Goal: Task Accomplishment & Management: Manage account settings

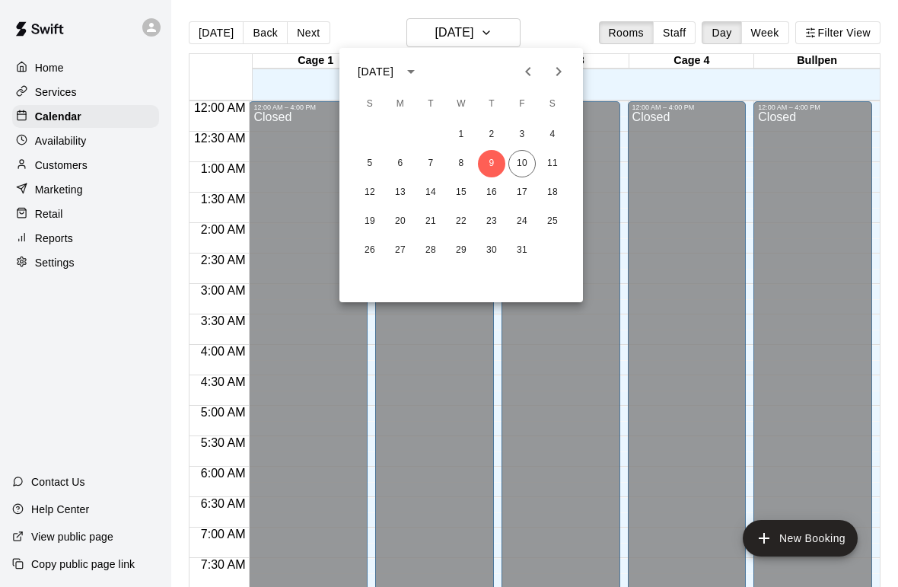
scroll to position [890, 0]
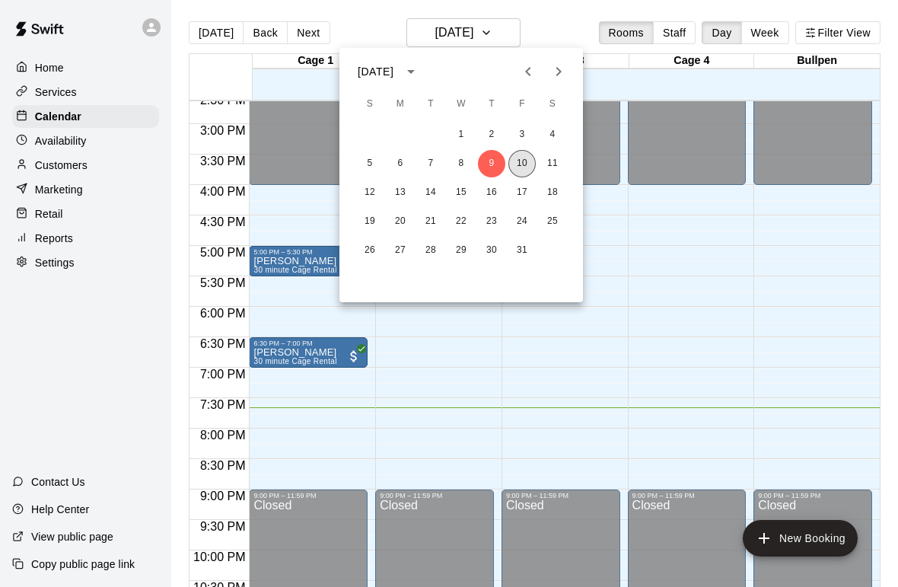
click at [523, 161] on button "10" at bounding box center [521, 163] width 27 height 27
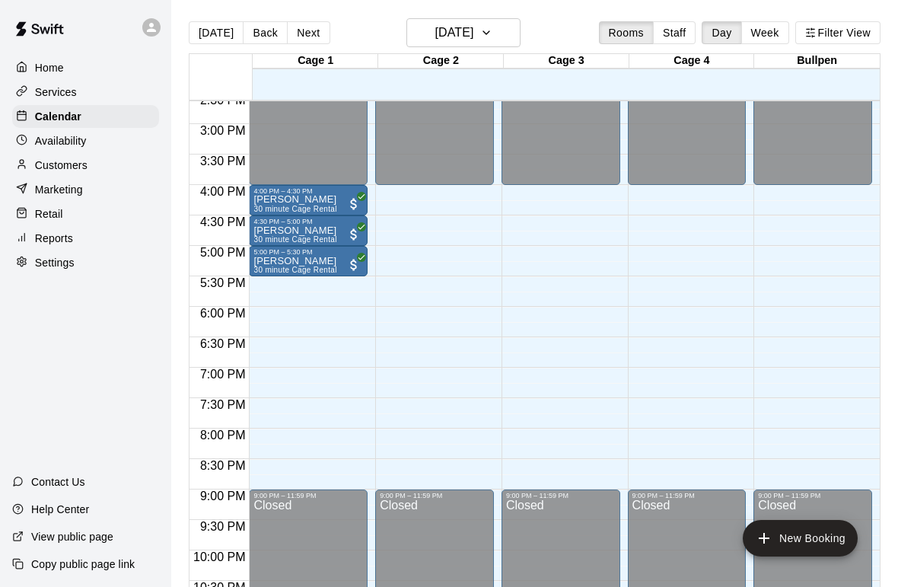
click at [59, 70] on p "Home" at bounding box center [49, 67] width 29 height 15
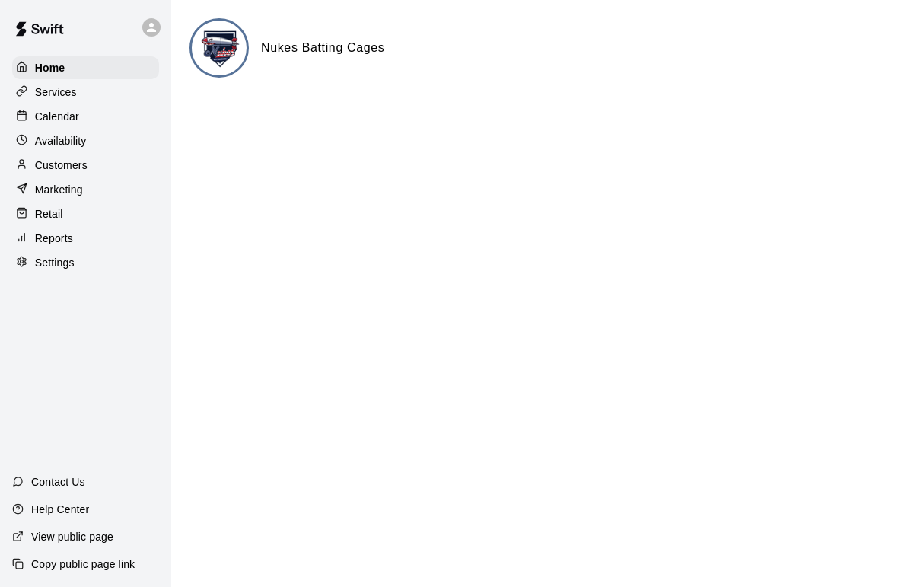
click at [46, 154] on div "Customers" at bounding box center [85, 165] width 147 height 23
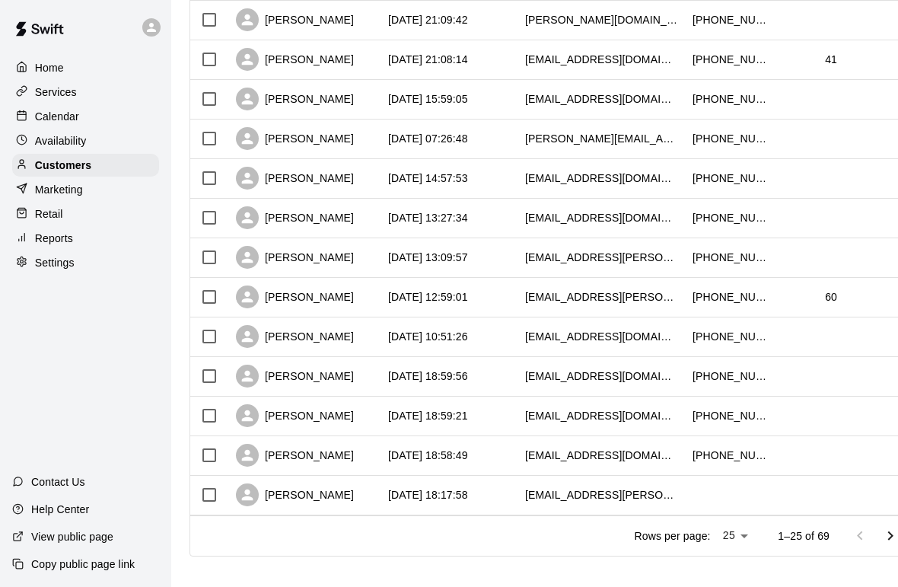
scroll to position [727, 0]
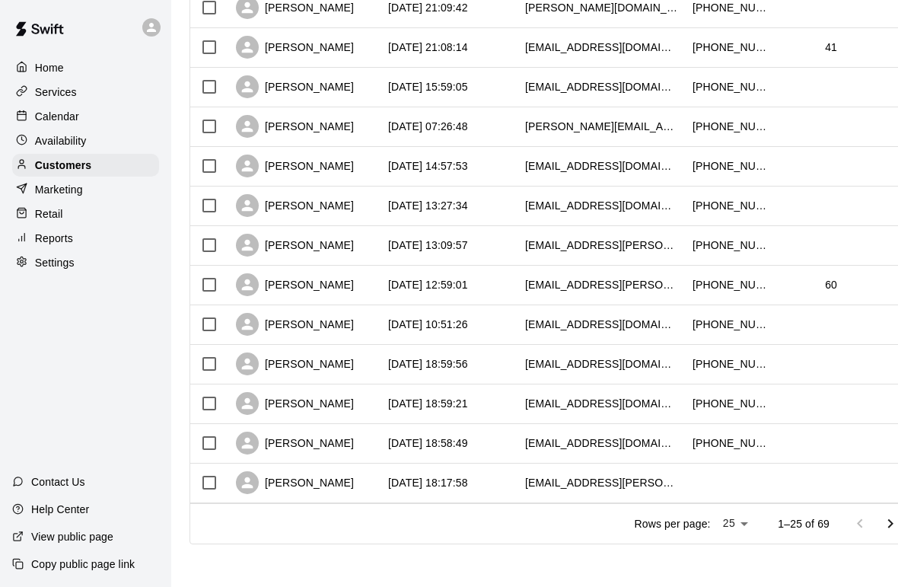
click at [889, 515] on icon "Go to next page" at bounding box center [890, 523] width 18 height 18
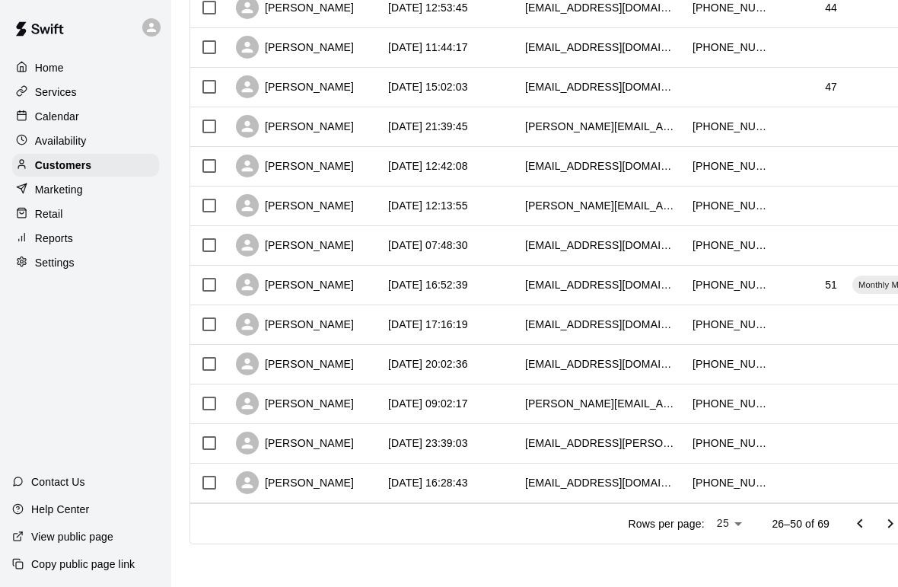
click at [891, 523] on icon "Go to next page" at bounding box center [890, 522] width 5 height 9
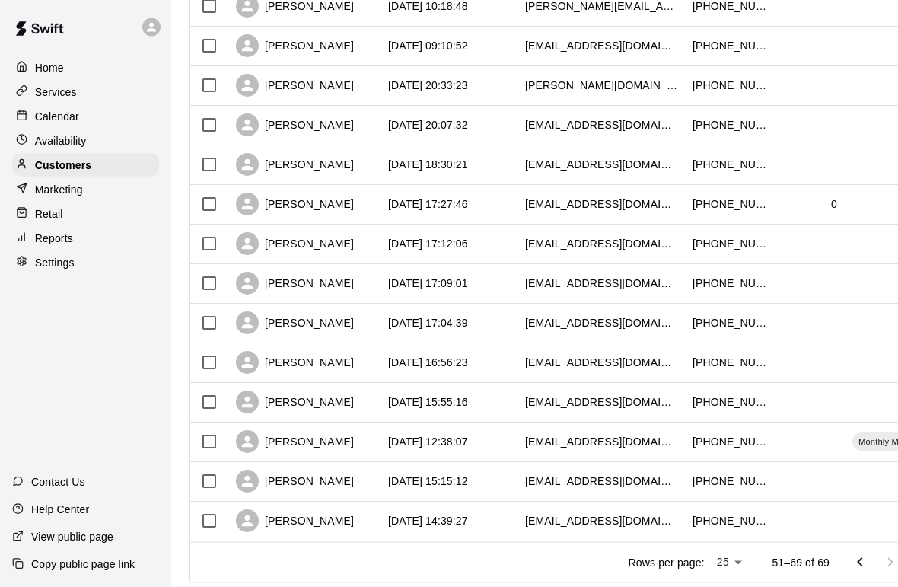
scroll to position [452, 0]
click at [58, 77] on div "Home" at bounding box center [85, 67] width 147 height 23
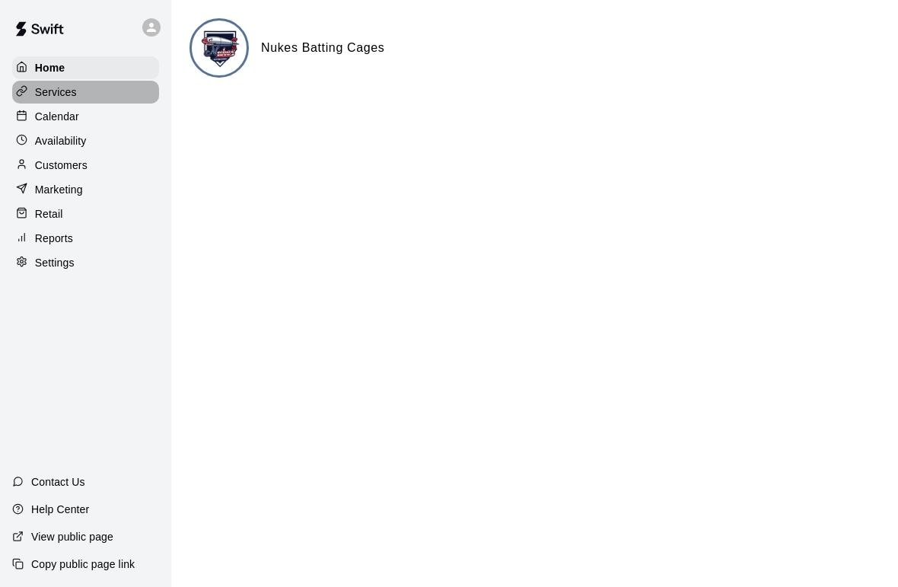
click at [75, 94] on p "Services" at bounding box center [56, 91] width 42 height 15
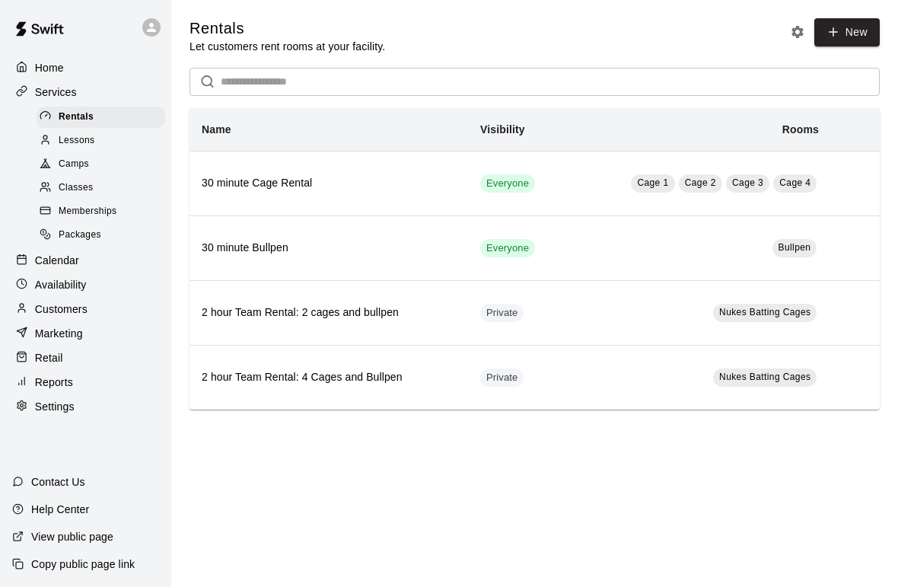
click at [787, 34] on button "Rental settings" at bounding box center [797, 32] width 23 height 23
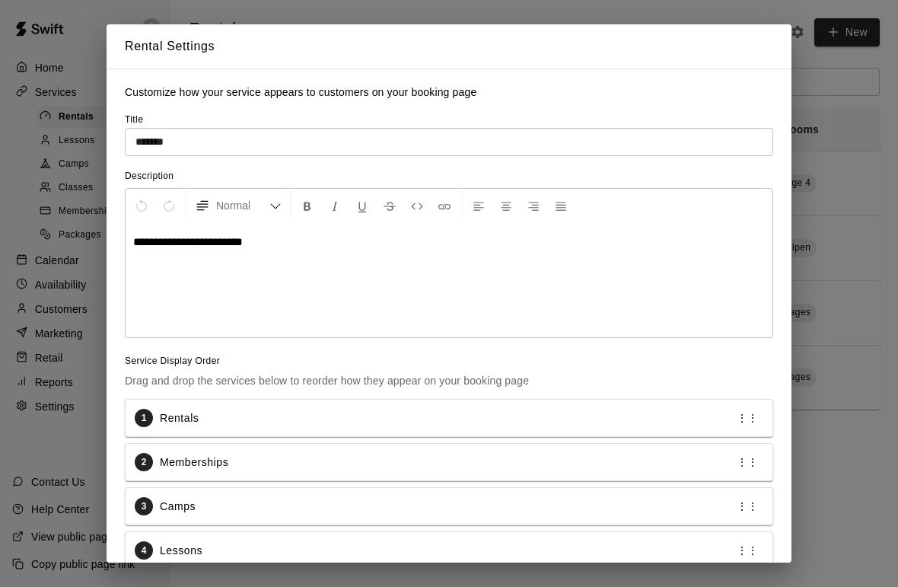
click at [532, 451] on div "2 Memberships ⋮⋮" at bounding box center [449, 462] width 647 height 37
click at [837, 180] on div "**********" at bounding box center [449, 293] width 898 height 587
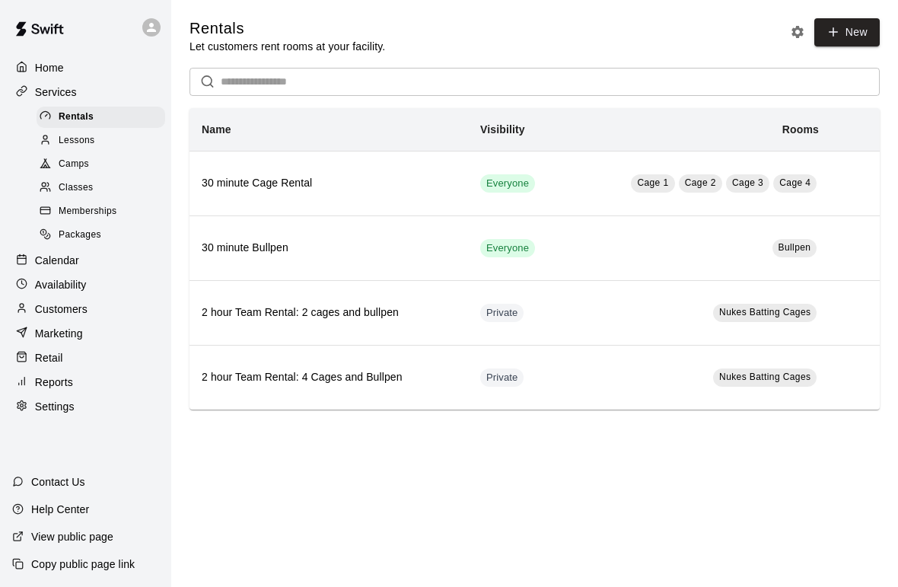
click at [114, 213] on span "Memberships" at bounding box center [88, 211] width 58 height 15
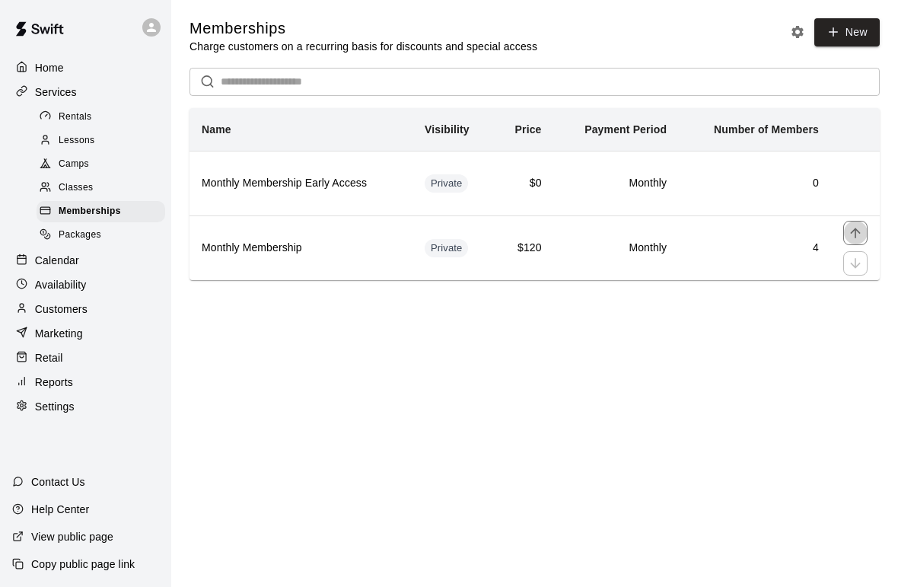
click at [863, 229] on icon "move item up" at bounding box center [855, 232] width 15 height 15
click at [817, 184] on h6 "4" at bounding box center [755, 183] width 128 height 17
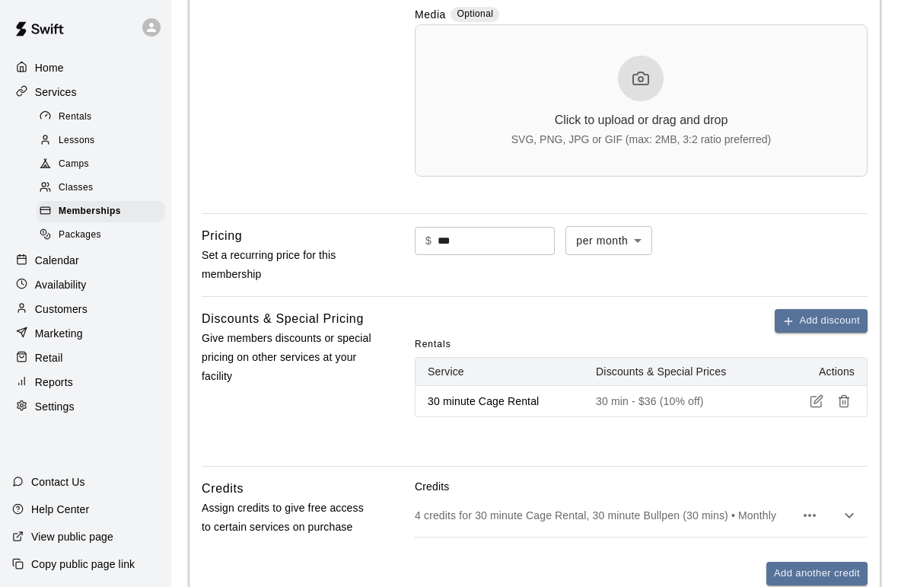
scroll to position [628, 0]
click at [65, 66] on div "Home" at bounding box center [85, 67] width 147 height 23
